Goal: Task Accomplishment & Management: Manage account settings

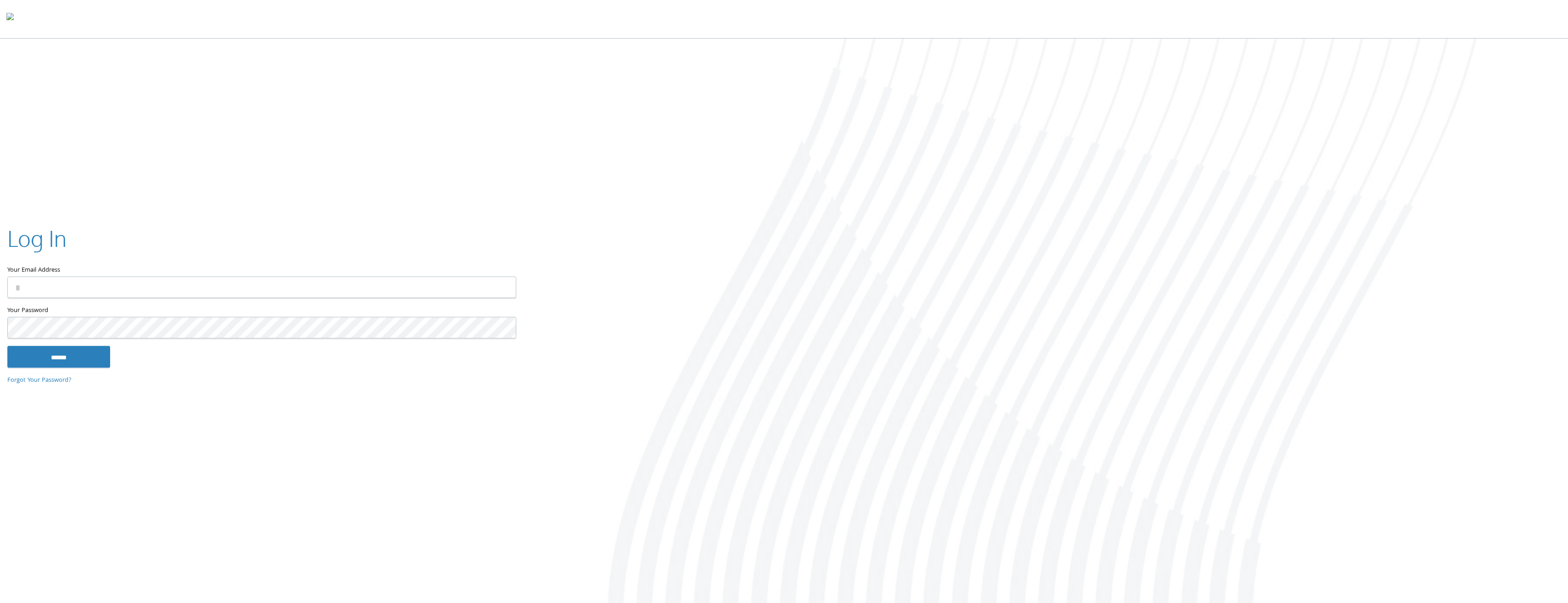
click at [492, 298] on input "Your Email Address" at bounding box center [262, 287] width 509 height 21
type input "**********"
click at [41, 358] on input "******" at bounding box center [58, 357] width 103 height 22
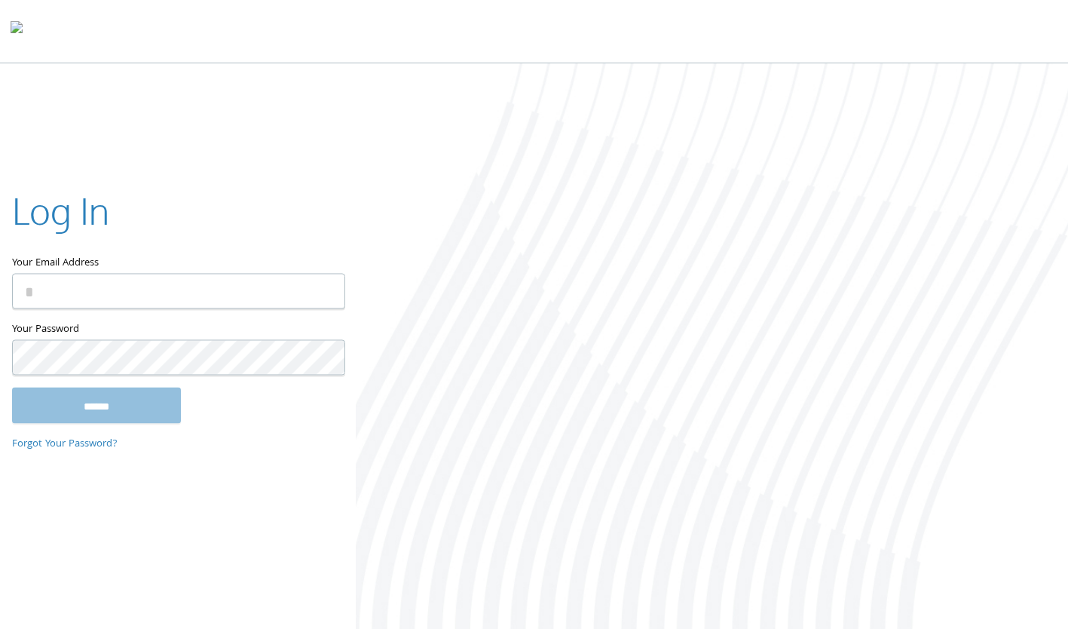
drag, startPoint x: 0, startPoint y: 0, endPoint x: 350, endPoint y: 667, distance: 753.3
click at [350, 628] on html "Home Solutions Technology Partners Features About Us Schedule a Demo Blog Log In" at bounding box center [534, 316] width 1068 height 632
click at [413, 489] on div at bounding box center [712, 347] width 712 height 568
drag, startPoint x: 413, startPoint y: 489, endPoint x: 422, endPoint y: 402, distance: 87.2
click at [422, 402] on div at bounding box center [712, 347] width 712 height 568
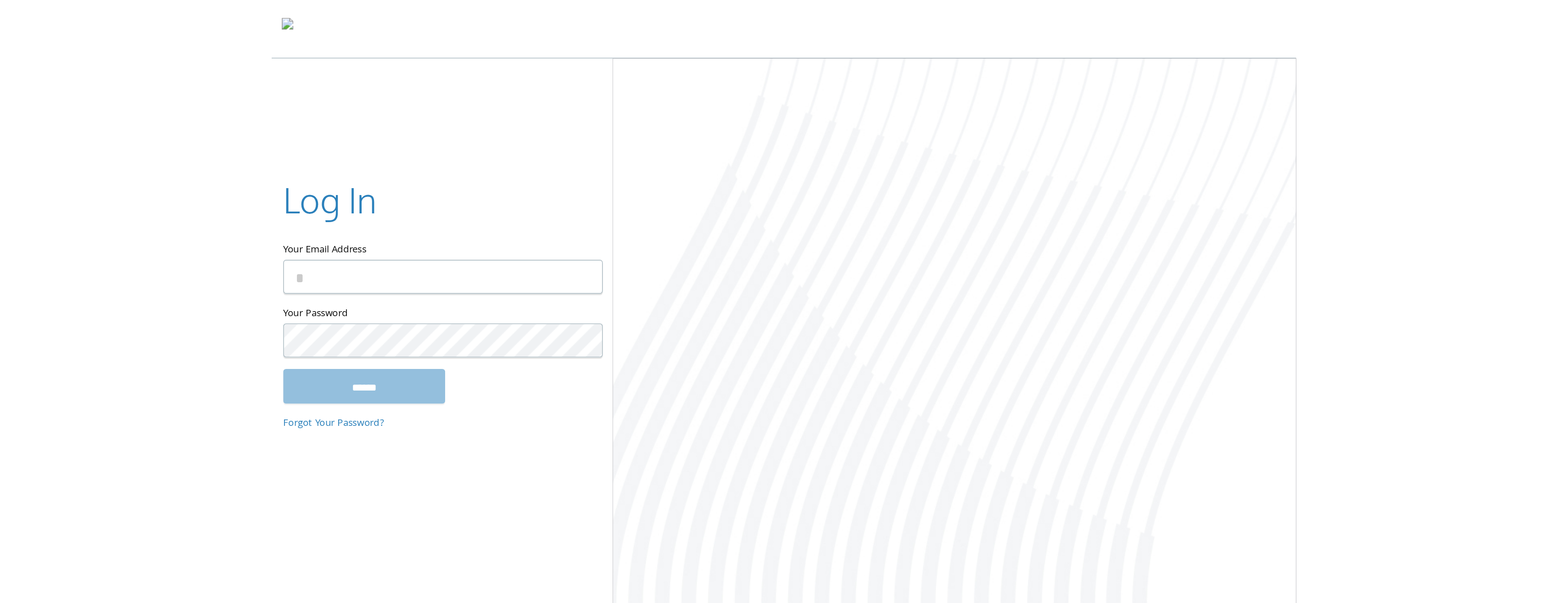
scroll to position [2, 0]
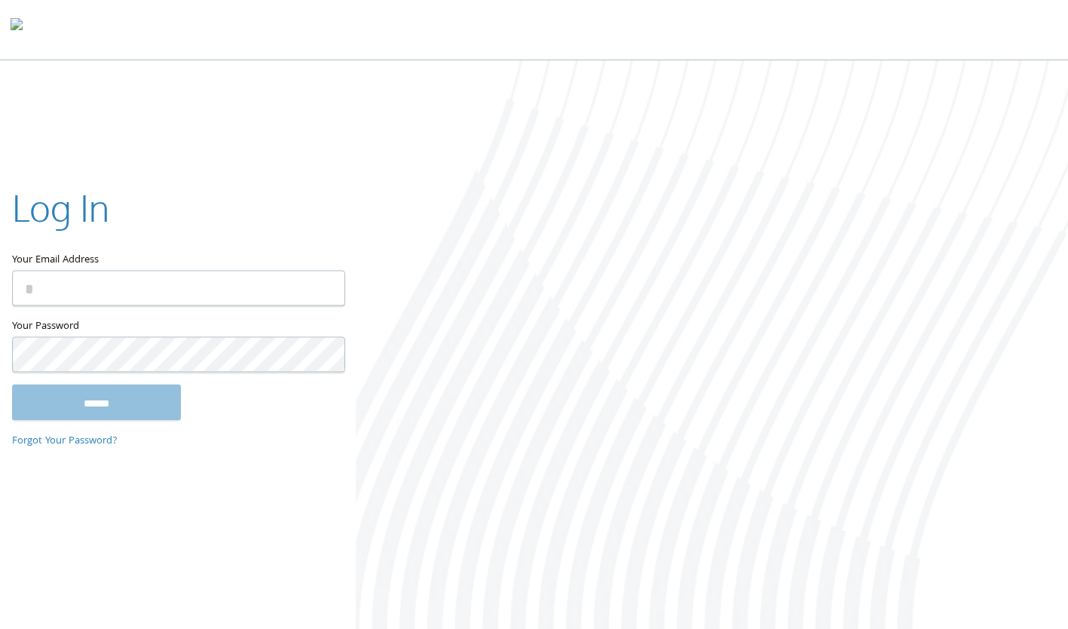
click at [422, 402] on div at bounding box center [712, 344] width 712 height 568
drag, startPoint x: 422, startPoint y: 402, endPoint x: 275, endPoint y: 421, distance: 148.3
click at [275, 421] on div "Log In Your Email Address Your Password This field is required ****** Forgot Yo…" at bounding box center [534, 344] width 1068 height 568
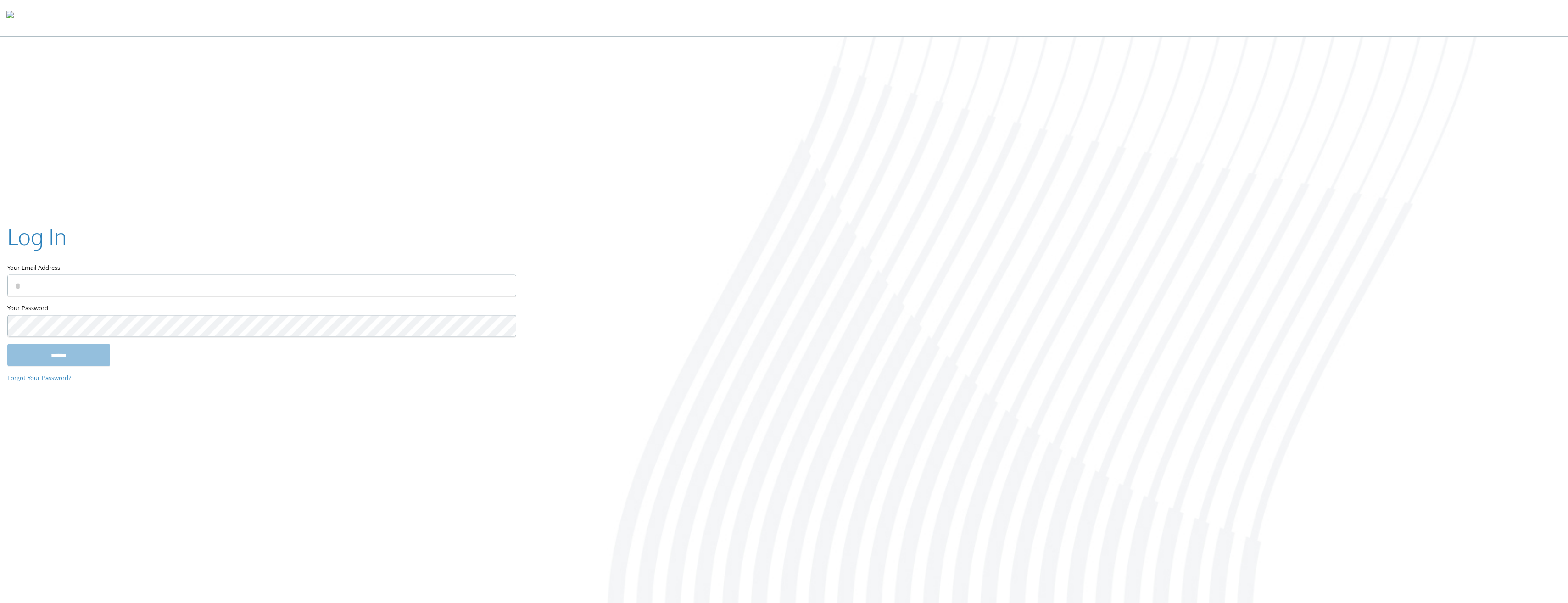
click at [649, 268] on div at bounding box center [1045, 319] width 1045 height 566
drag, startPoint x: 836, startPoint y: 318, endPoint x: 831, endPoint y: 322, distance: 6.4
click at [649, 319] on div at bounding box center [1045, 319] width 1045 height 566
click at [639, 382] on div at bounding box center [1045, 319] width 1045 height 566
drag, startPoint x: 1022, startPoint y: 226, endPoint x: 1018, endPoint y: 249, distance: 23.3
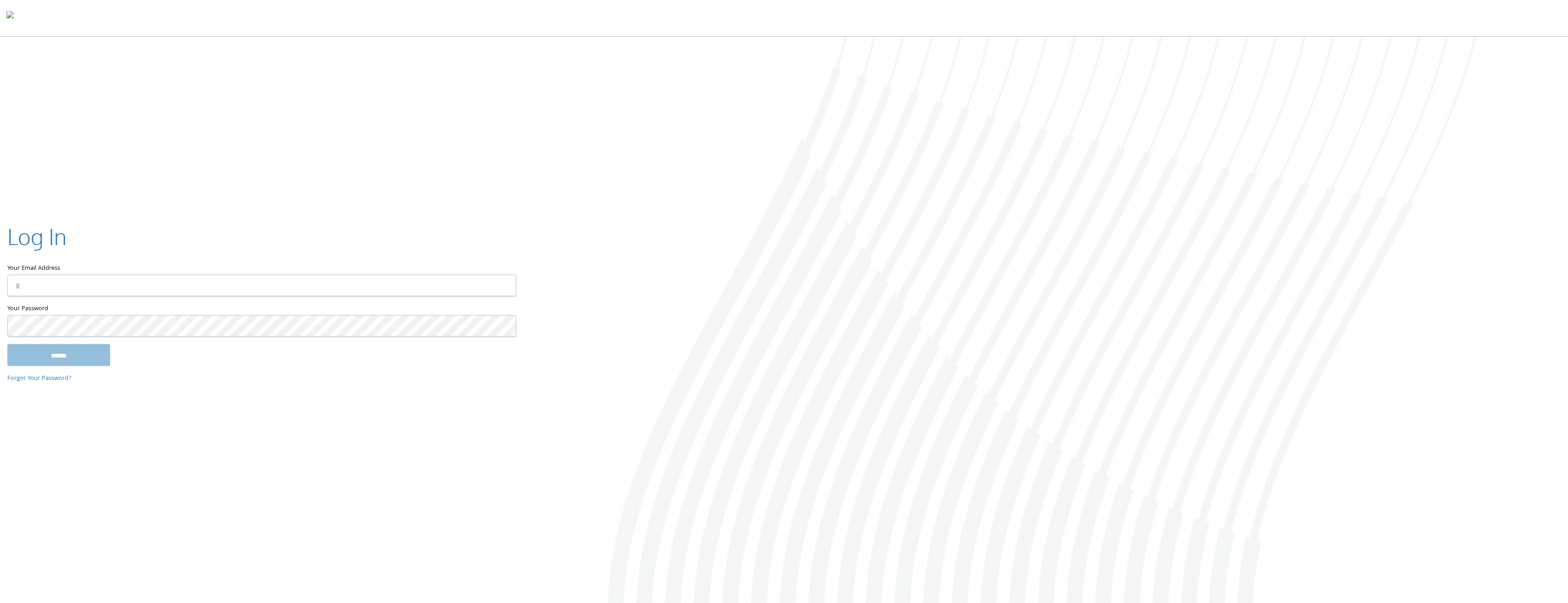
click at [649, 239] on div at bounding box center [1045, 319] width 1045 height 566
click at [649, 249] on div at bounding box center [1045, 319] width 1045 height 566
drag, startPoint x: 1018, startPoint y: 250, endPoint x: 1008, endPoint y: 498, distance: 248.2
click at [649, 382] on div at bounding box center [1045, 319] width 1045 height 566
